Goal: Task Accomplishment & Management: Manage account settings

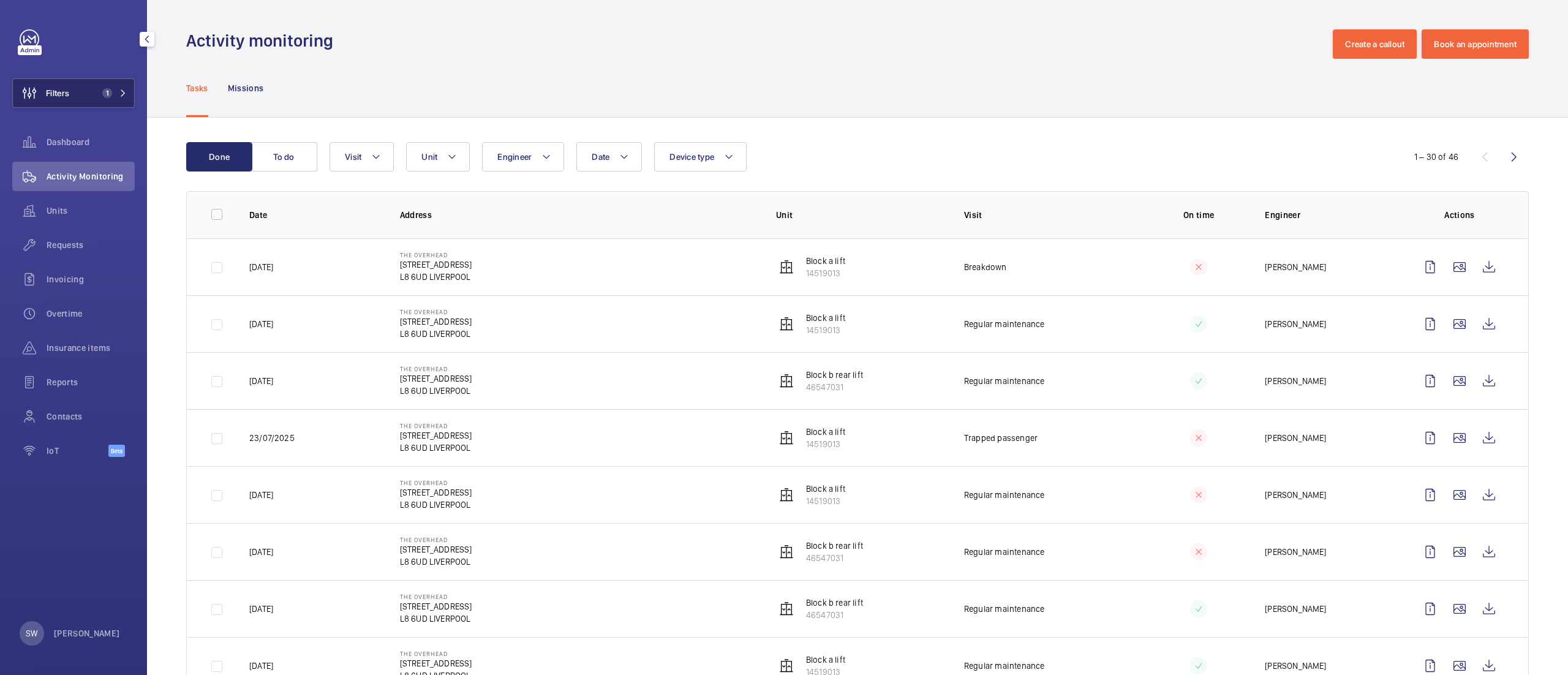
click at [112, 89] on span "1" at bounding box center [112, 93] width 29 height 10
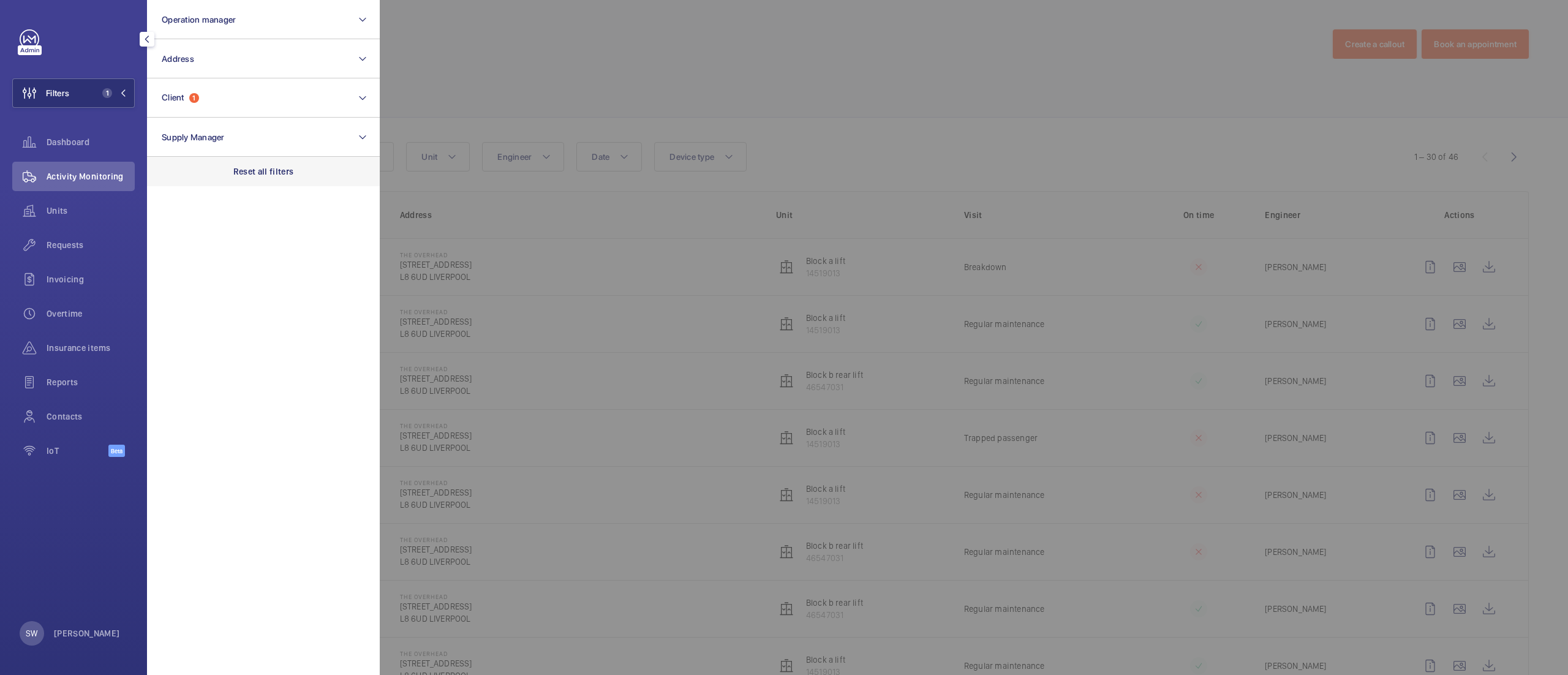
click at [280, 184] on div "Reset all filters" at bounding box center [262, 172] width 232 height 29
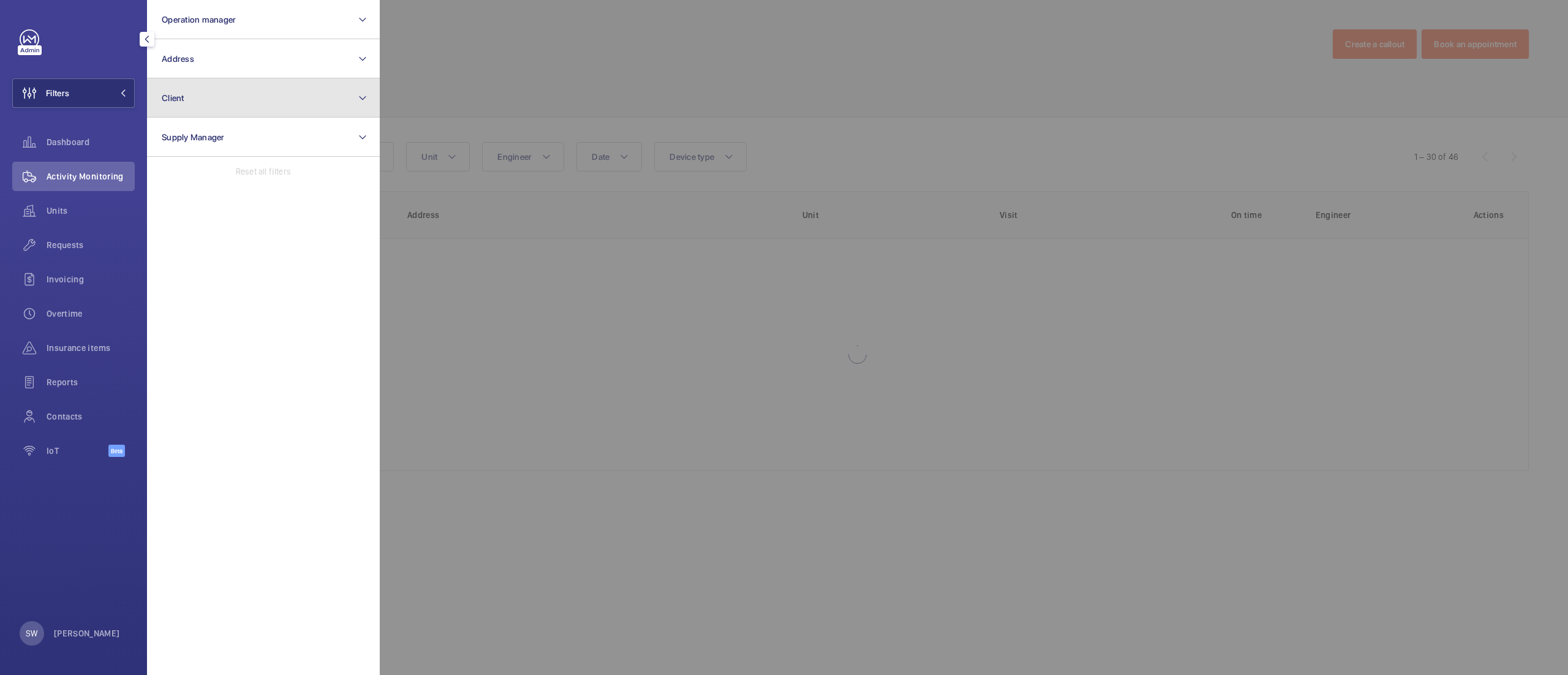
click at [240, 102] on button "Client" at bounding box center [262, 98] width 232 height 39
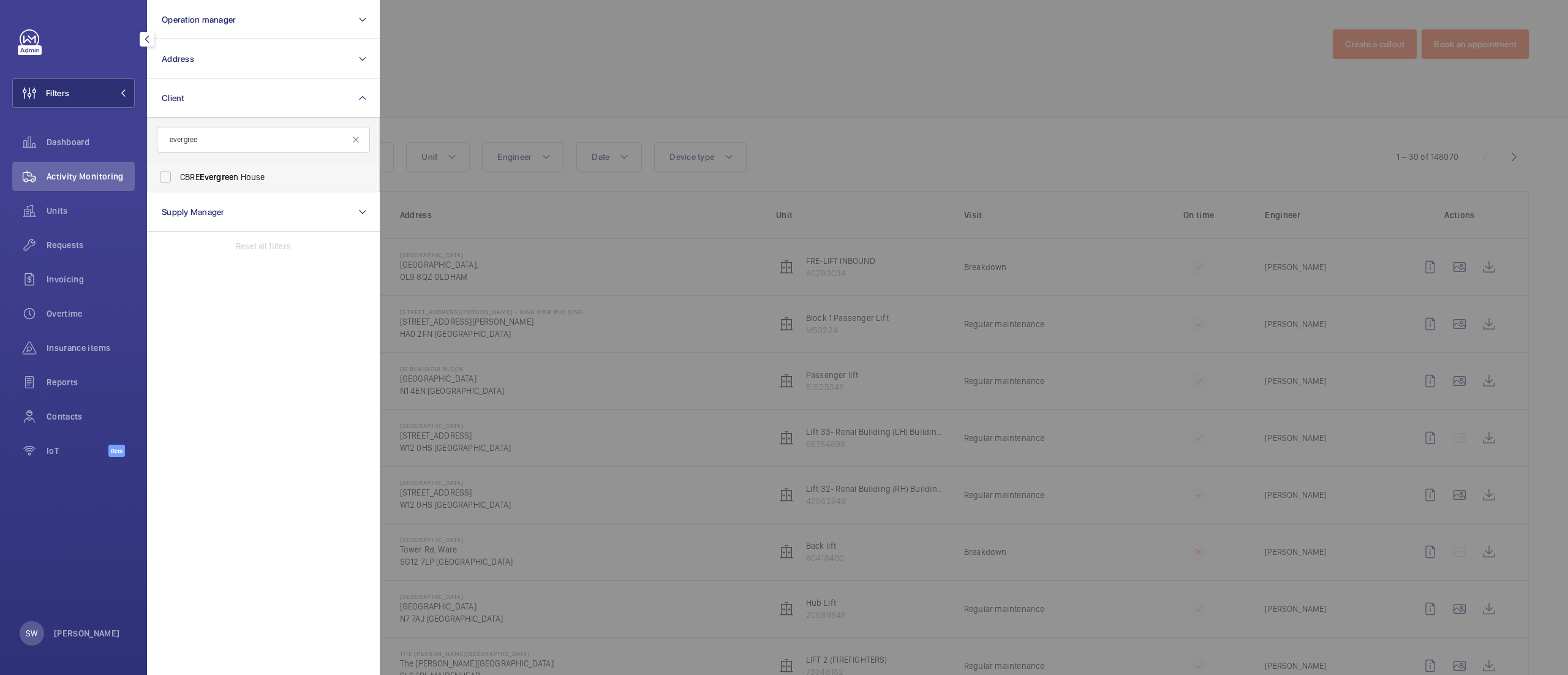
type input "evergree"
click at [220, 182] on span "Evergree" at bounding box center [216, 177] width 34 height 10
click at [177, 182] on input "CBRE Evergree n House" at bounding box center [165, 177] width 24 height 24
checkbox input "true"
click at [867, 50] on div at bounding box center [1164, 337] width 1568 height 675
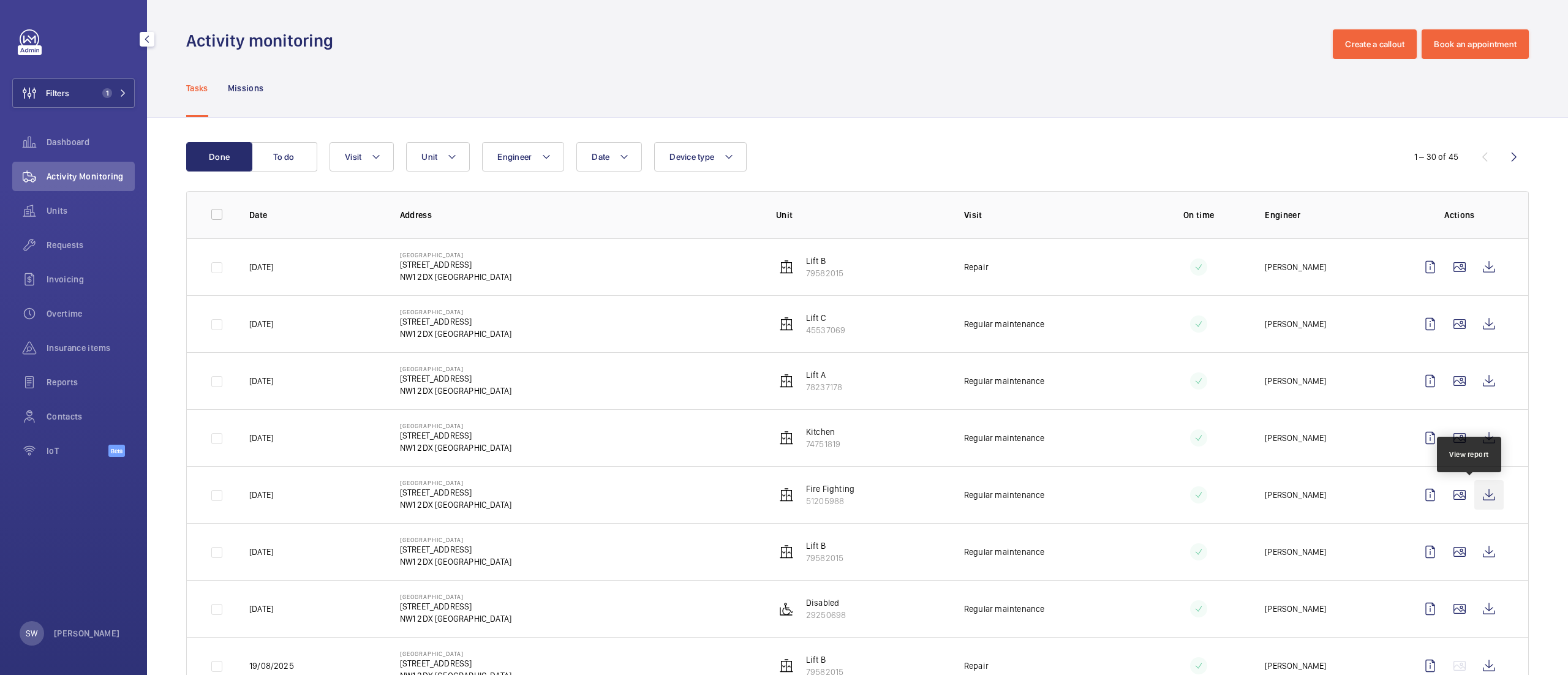
click at [1474, 494] on wm-front-icon-button at bounding box center [1489, 495] width 29 height 29
click at [109, 105] on button "Filters 1" at bounding box center [73, 93] width 122 height 29
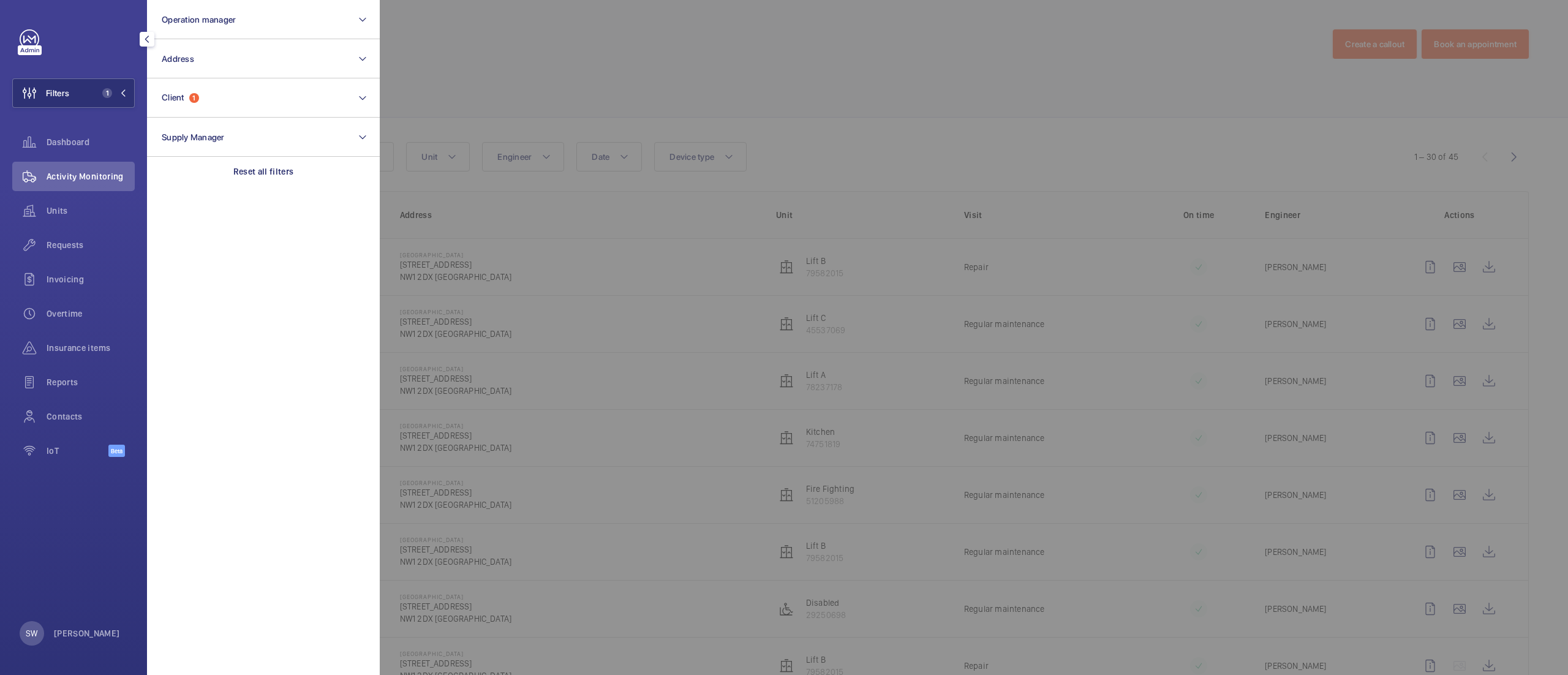
click at [851, 131] on div at bounding box center [1164, 337] width 1568 height 675
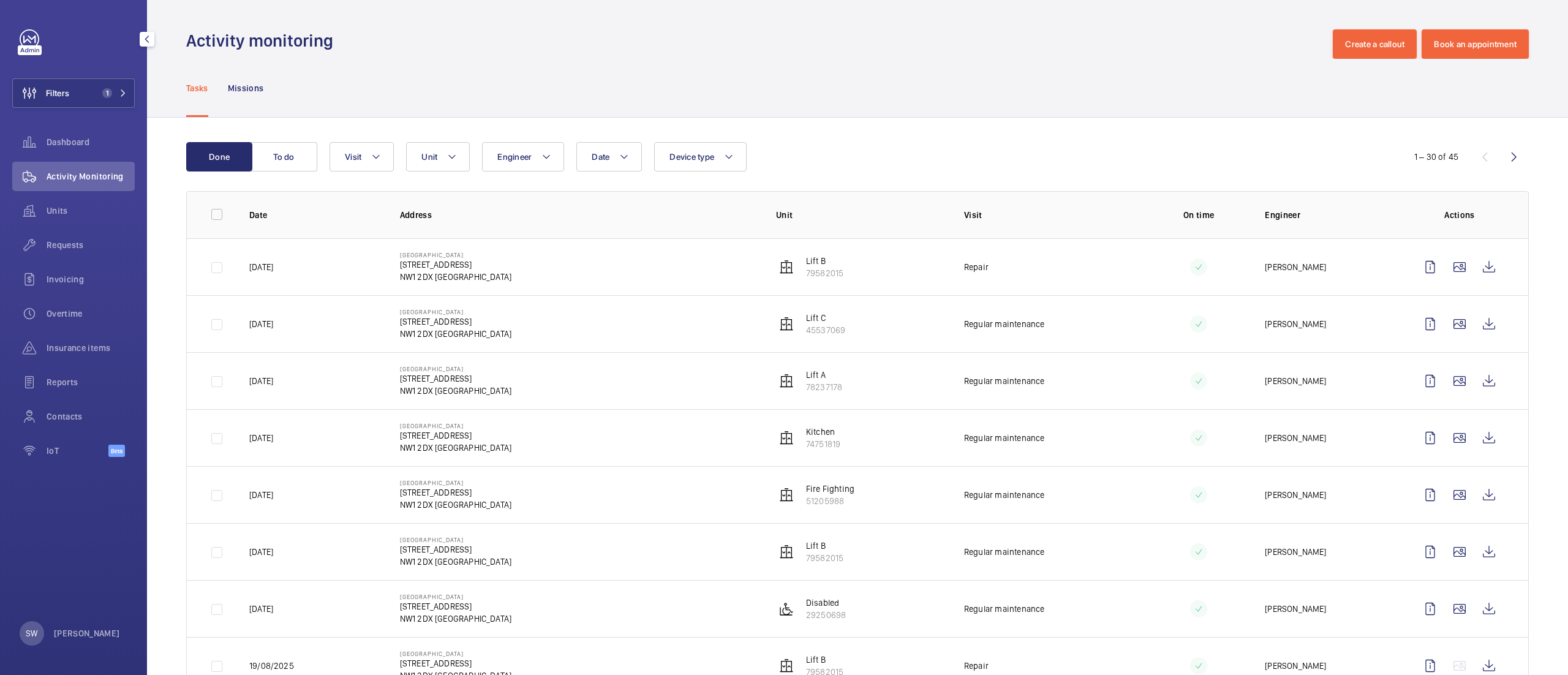
drag, startPoint x: 87, startPoint y: 95, endPoint x: 146, endPoint y: 96, distance: 59.0
click at [87, 94] on button "Filters 1" at bounding box center [73, 93] width 122 height 29
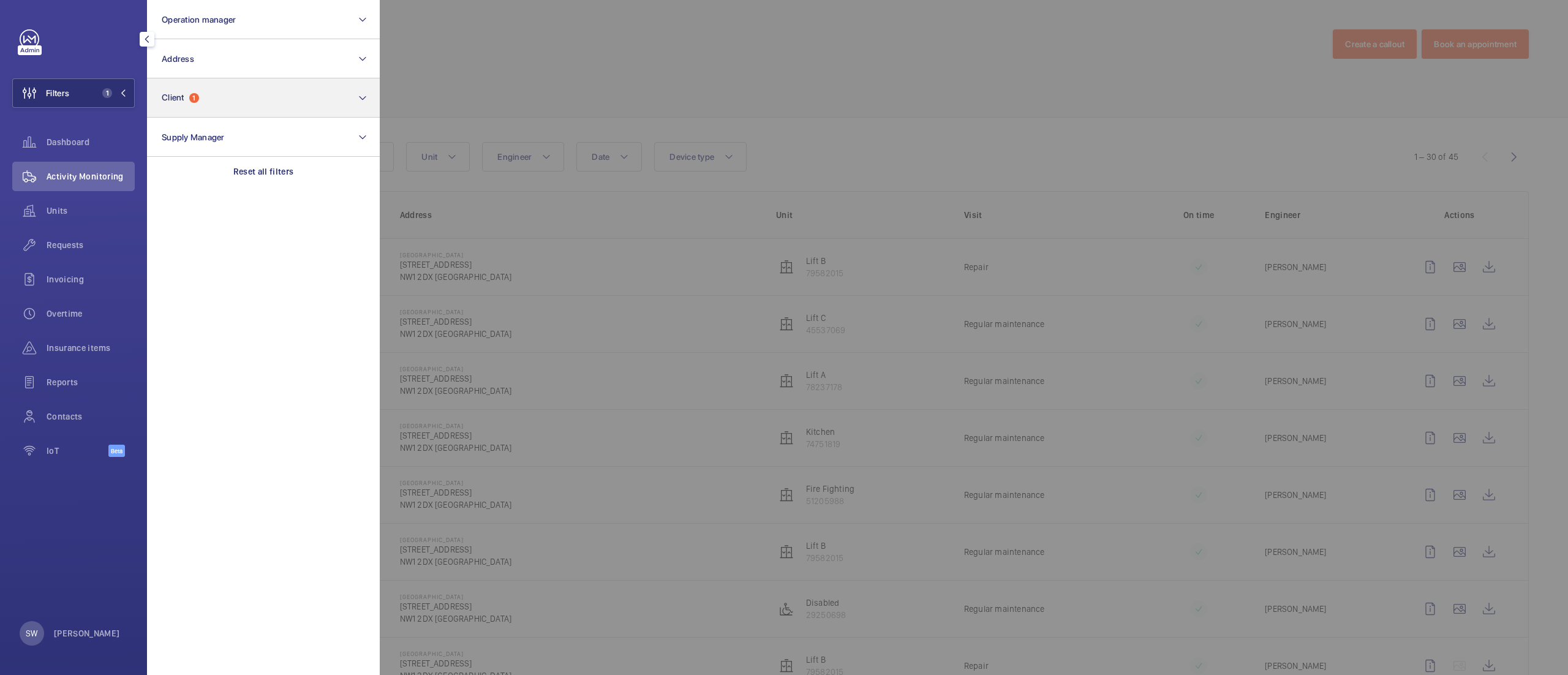
drag, startPoint x: 317, startPoint y: 167, endPoint x: 277, endPoint y: 105, distance: 73.8
click at [317, 166] on div "Reset all filters" at bounding box center [262, 172] width 232 height 29
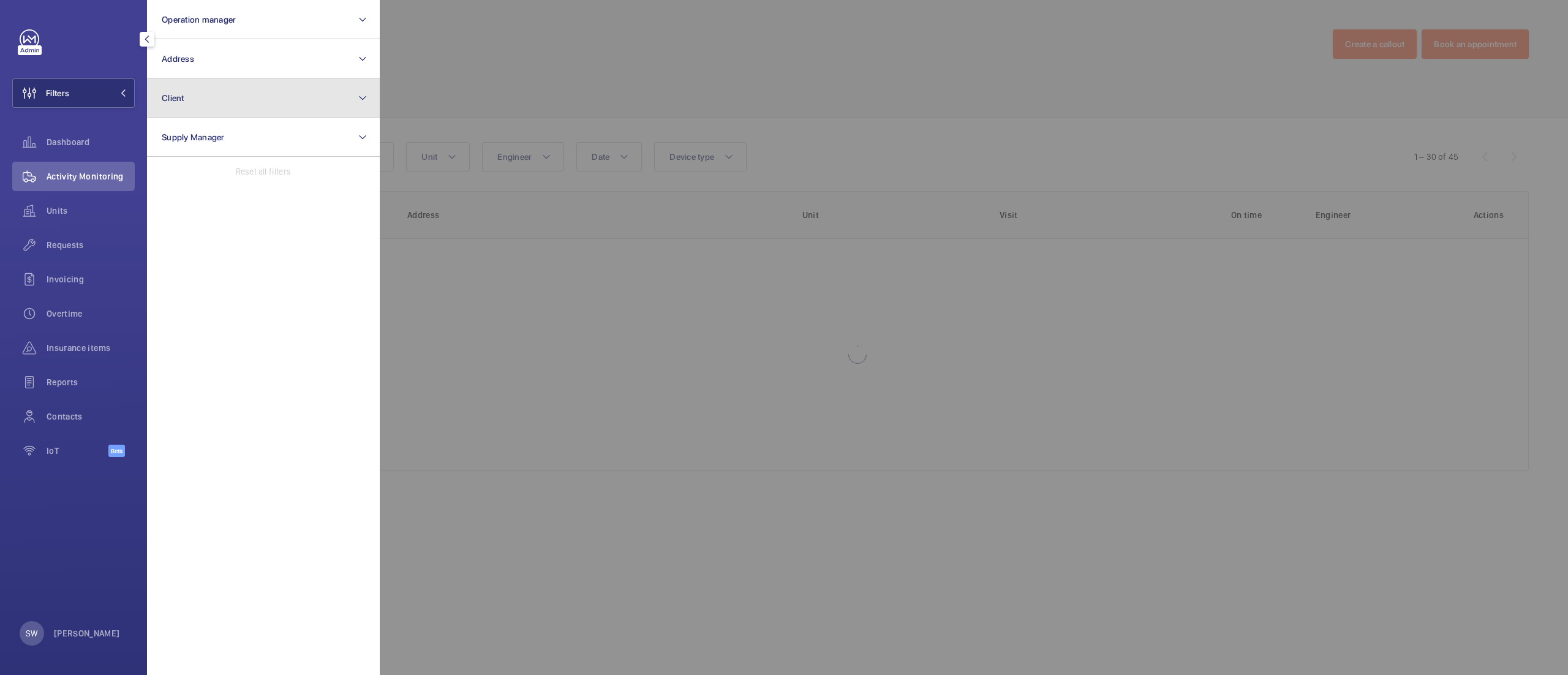
click at [272, 93] on button "Client" at bounding box center [262, 98] width 232 height 39
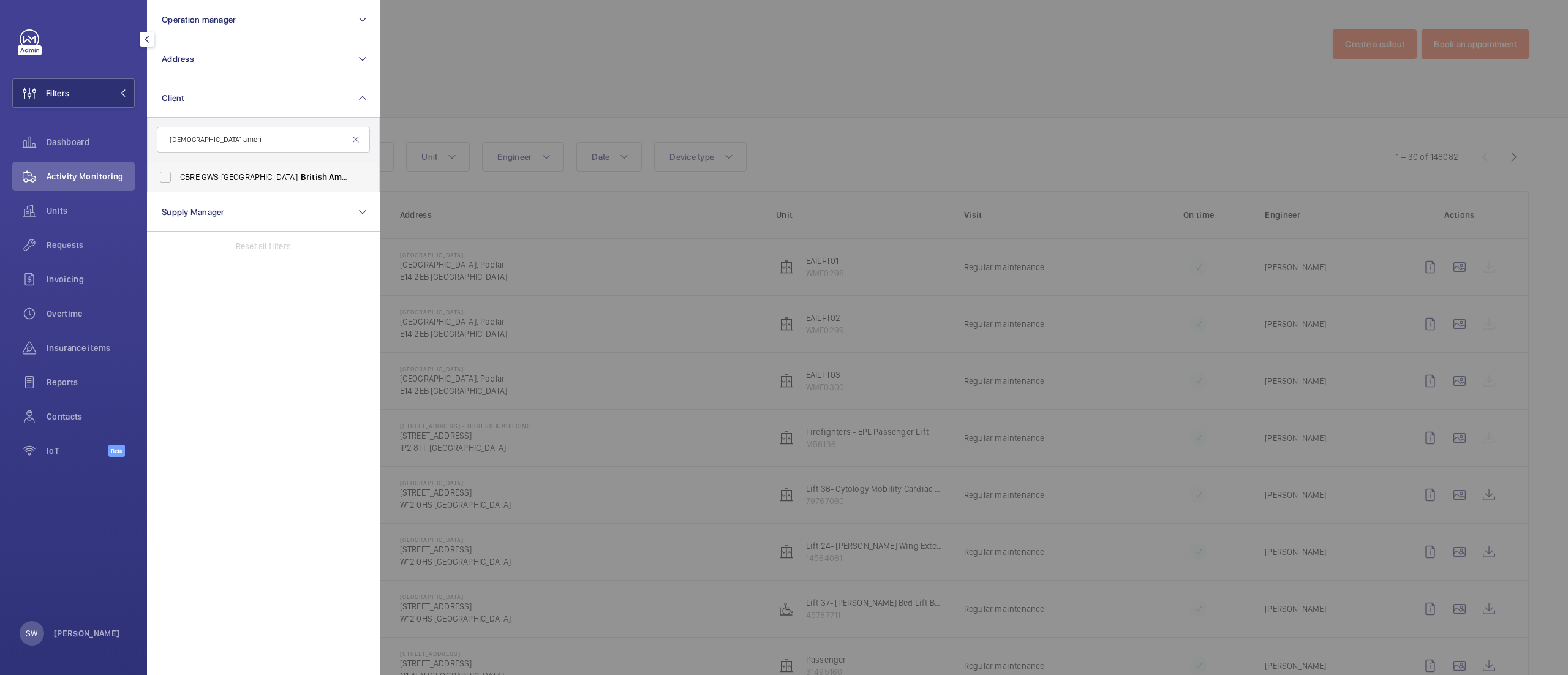
type input "[DEMOGRAPHIC_DATA] ameri"
click at [213, 181] on span "CBRE GWS [GEOGRAPHIC_DATA]- [GEOGRAPHIC_DATA] can Tobacco [GEOGRAPHIC_DATA]" at bounding box center [264, 177] width 168 height 12
click at [177, 181] on input "CBRE GWS [GEOGRAPHIC_DATA]- [GEOGRAPHIC_DATA] can Tobacco [GEOGRAPHIC_DATA]" at bounding box center [165, 177] width 24 height 24
checkbox input "true"
click at [746, 107] on div at bounding box center [1164, 337] width 1568 height 675
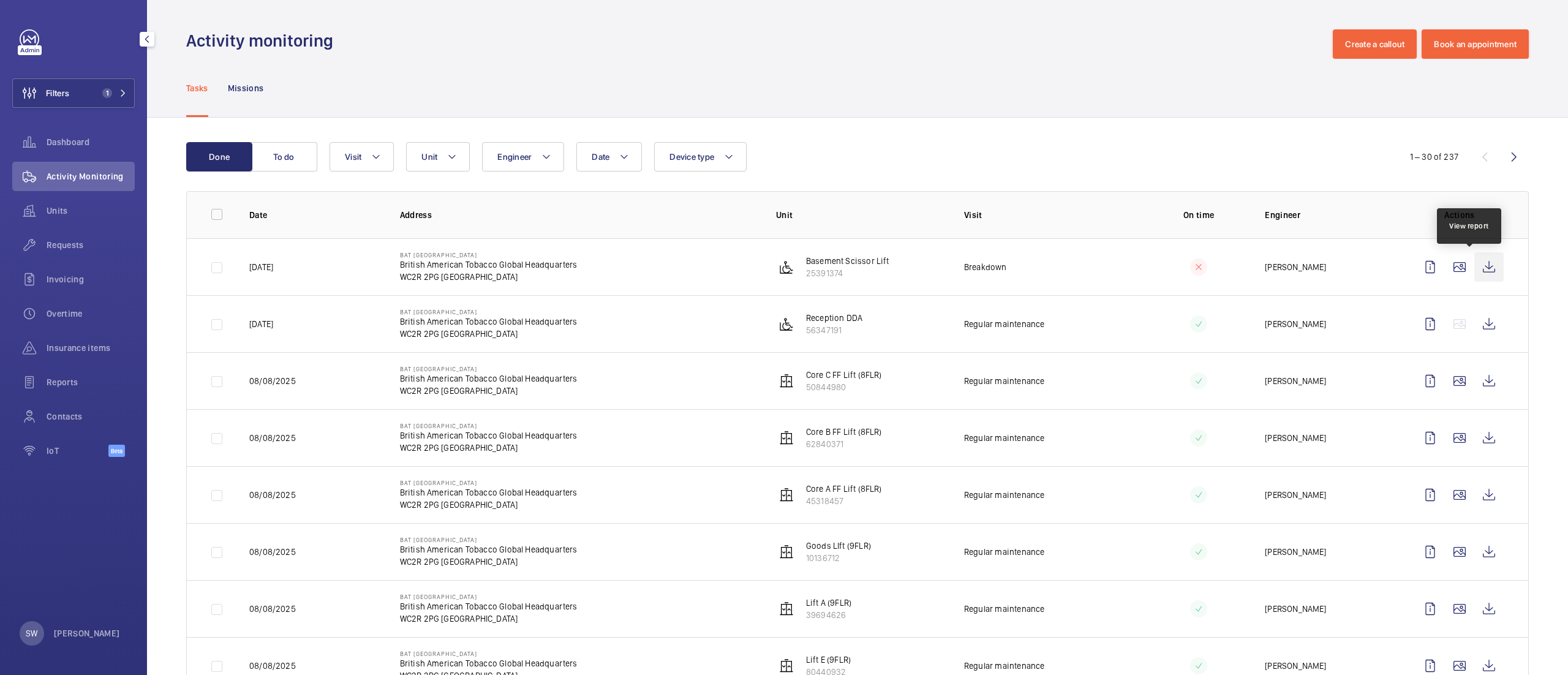
click at [1474, 266] on wm-front-icon-button at bounding box center [1489, 267] width 29 height 29
click at [71, 210] on span "Units" at bounding box center [90, 211] width 88 height 12
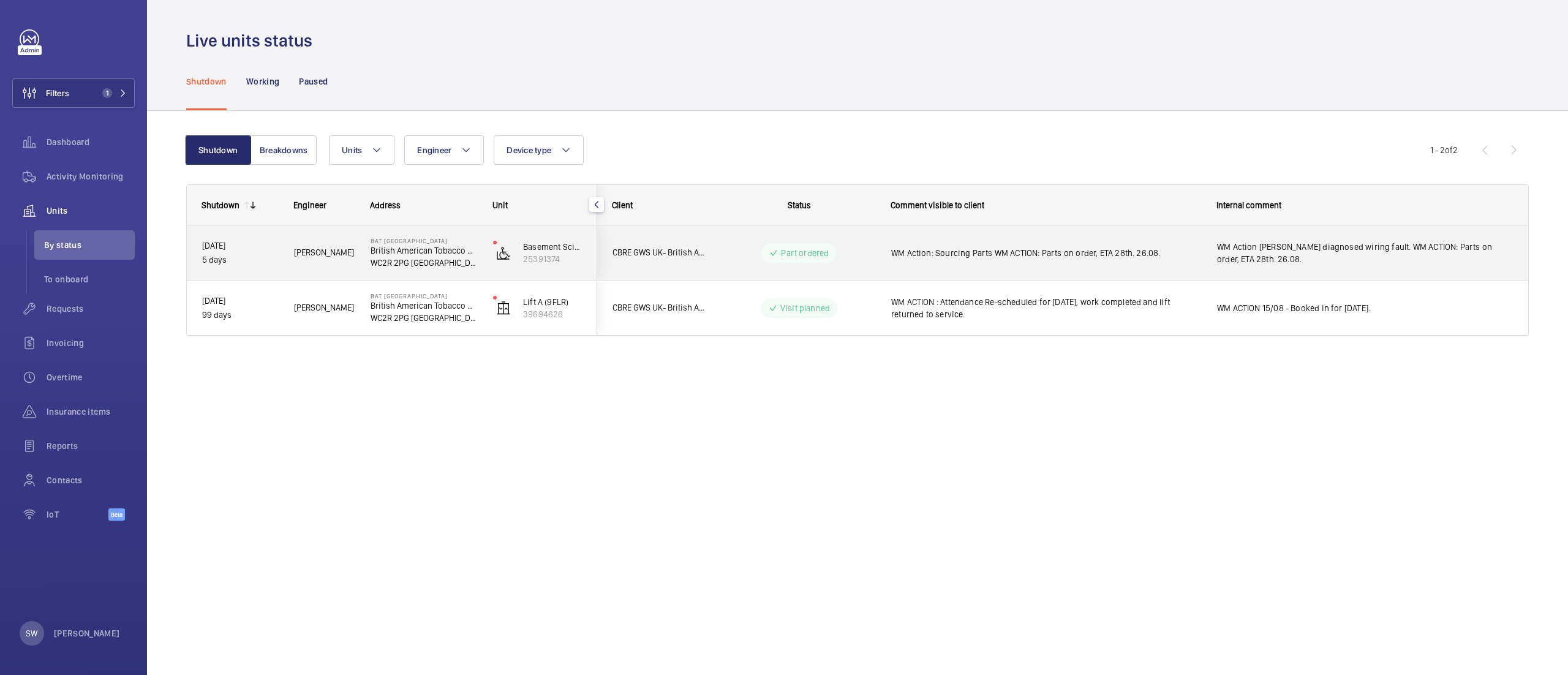
click at [1025, 237] on div "WM Action: Sourcing Parts WM ACTION: Parts on order, ETA 28th. 26.08." at bounding box center [1038, 253] width 325 height 53
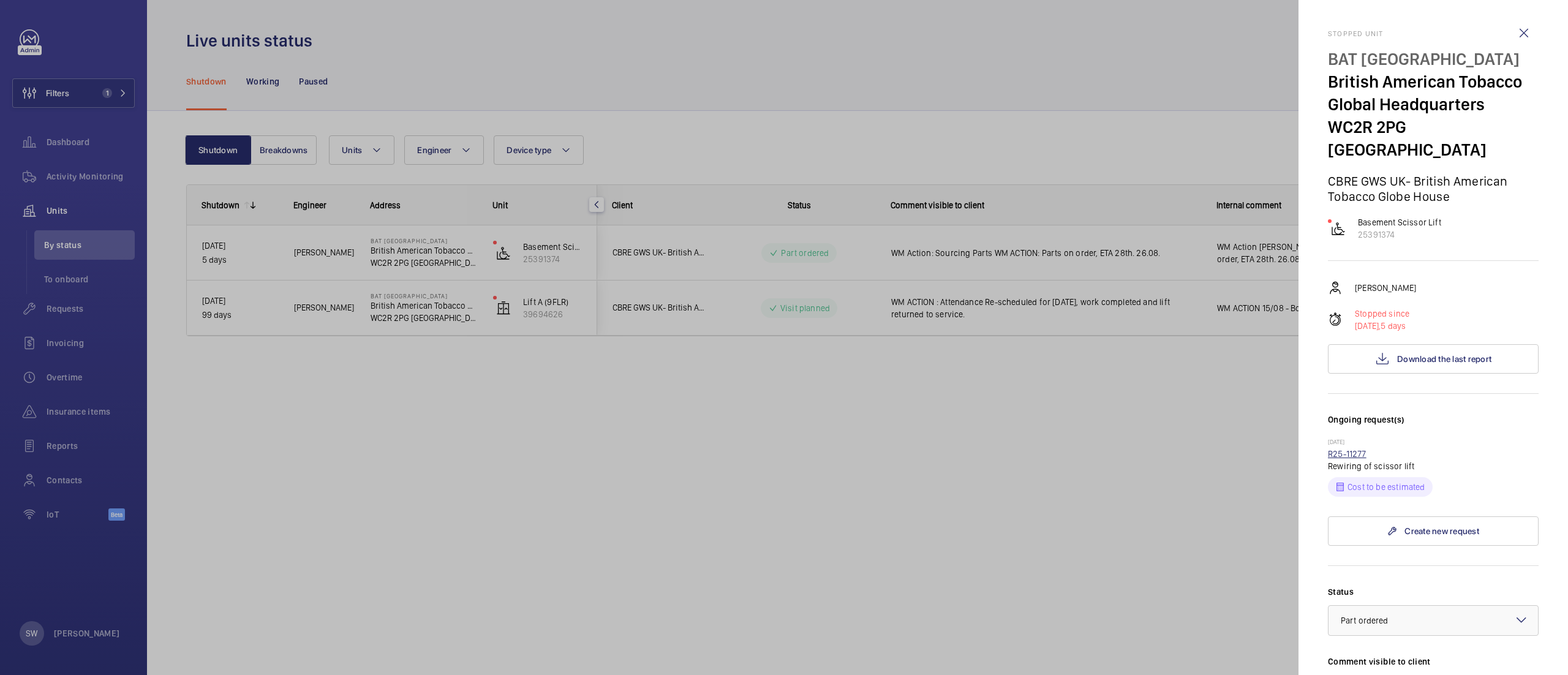
click at [1344, 455] on link "R25-11277" at bounding box center [1347, 454] width 39 height 10
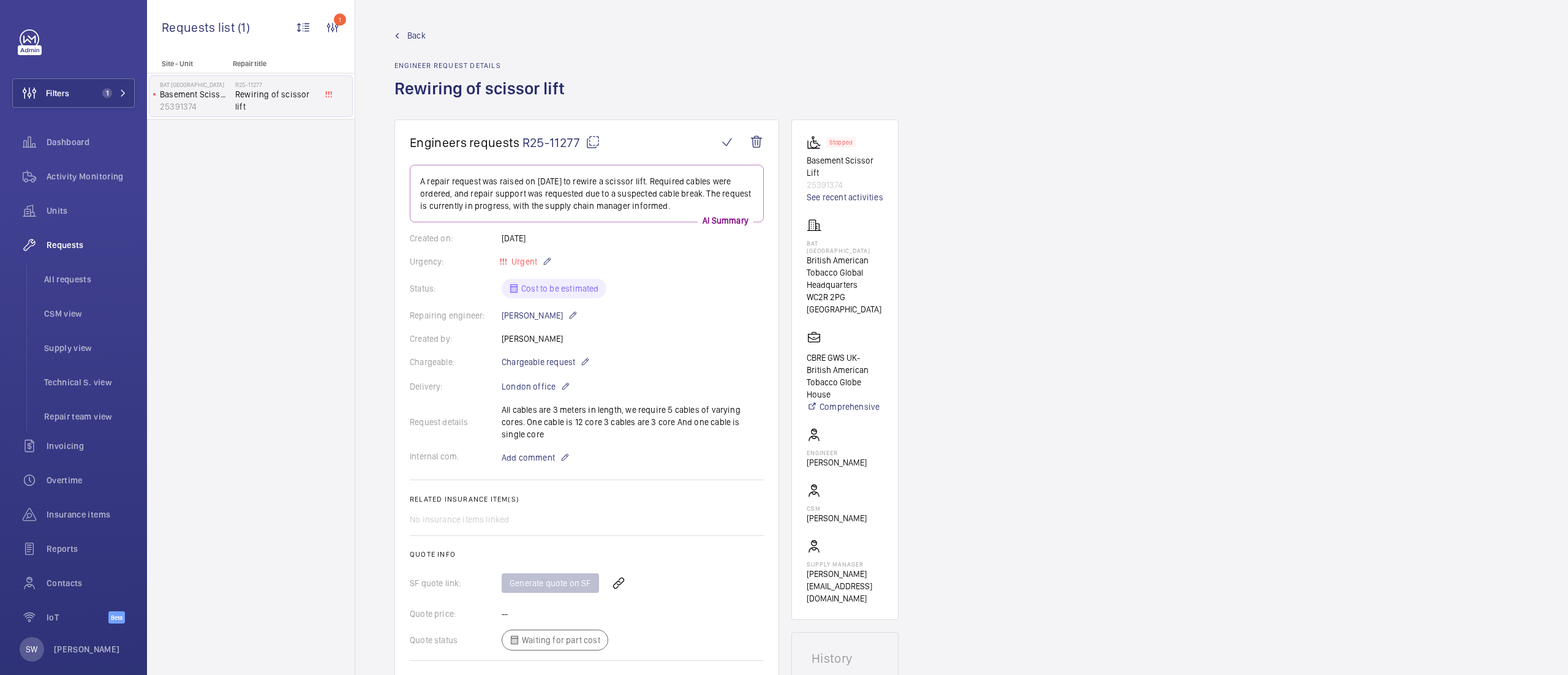
click at [589, 144] on mat-icon at bounding box center [593, 142] width 15 height 15
